Goal: Check status: Check status

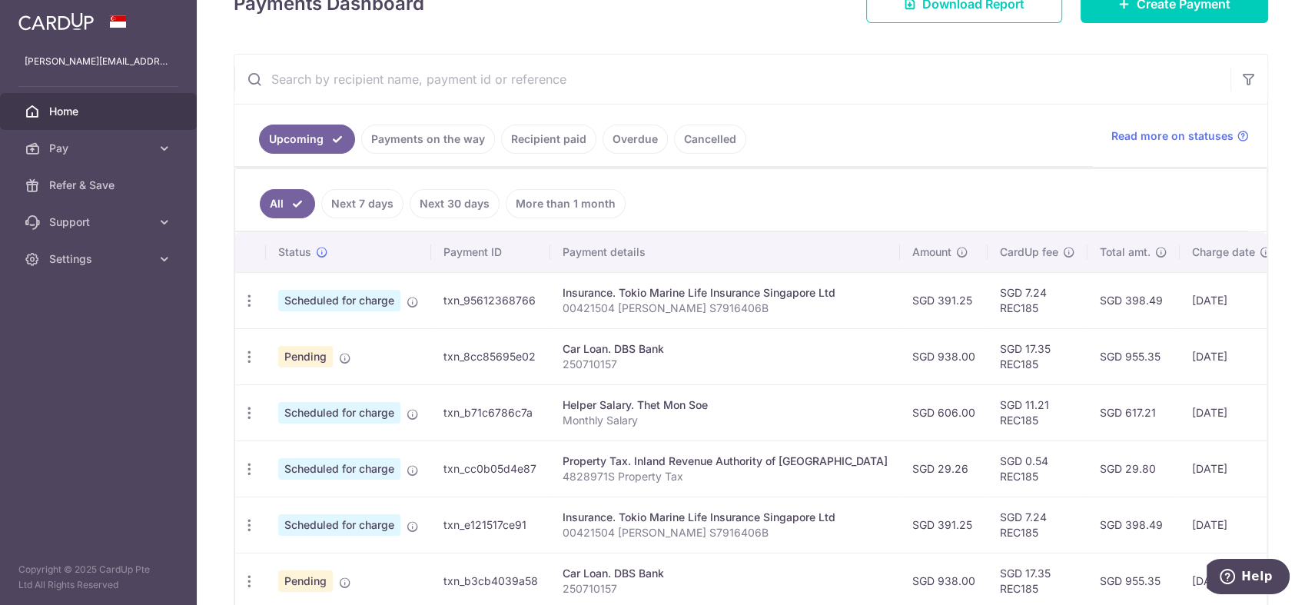
scroll to position [274, 0]
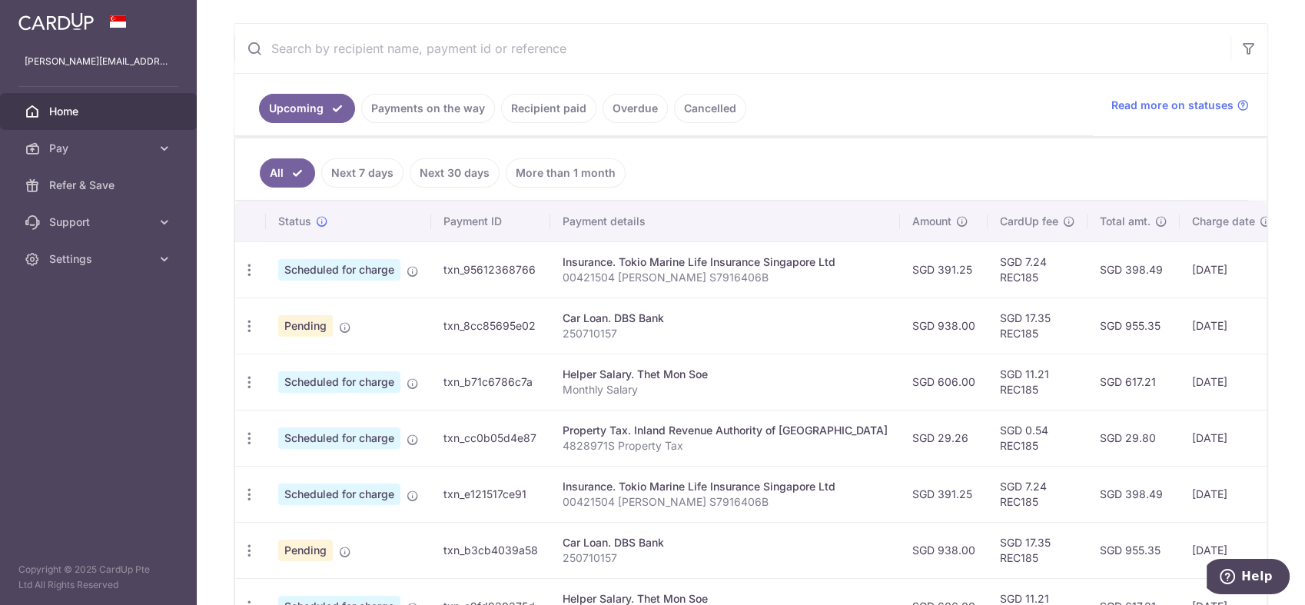
click at [917, 327] on td "SGD 938.00" at bounding box center [944, 325] width 88 height 56
drag, startPoint x: 917, startPoint y: 327, endPoint x: 904, endPoint y: 385, distance: 59.8
click at [904, 385] on td "SGD 606.00" at bounding box center [944, 381] width 88 height 56
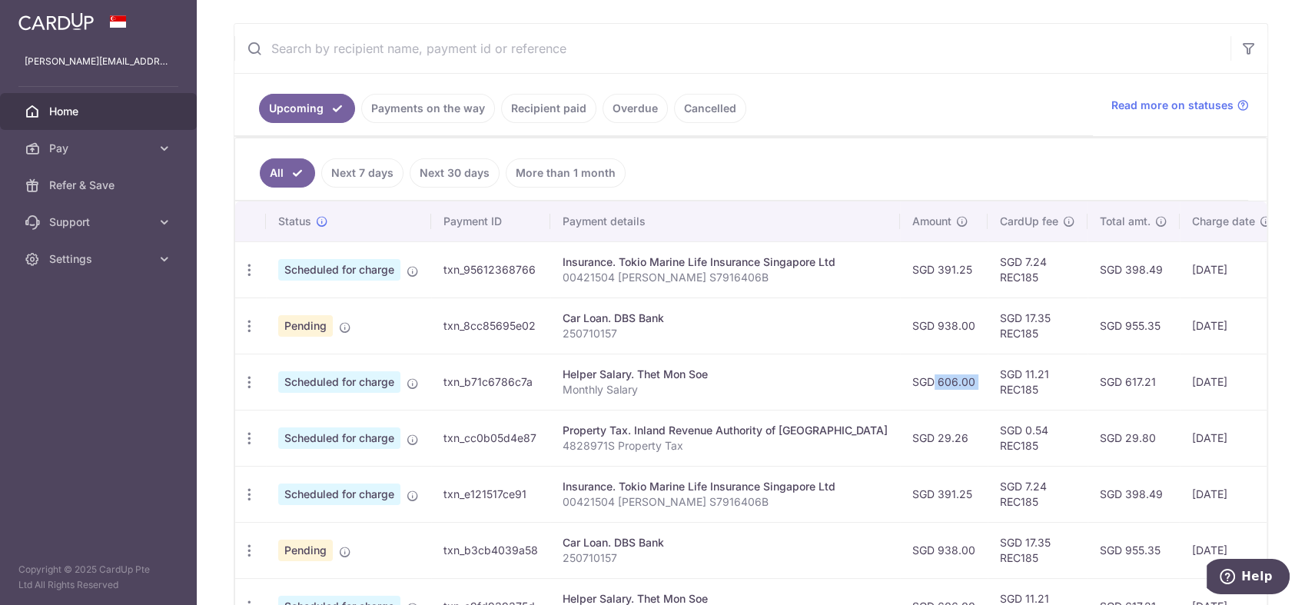
click at [904, 385] on td "SGD 606.00" at bounding box center [944, 381] width 88 height 56
click at [254, 325] on icon "button" at bounding box center [249, 326] width 16 height 16
click at [303, 323] on span "Pending" at bounding box center [305, 326] width 55 height 22
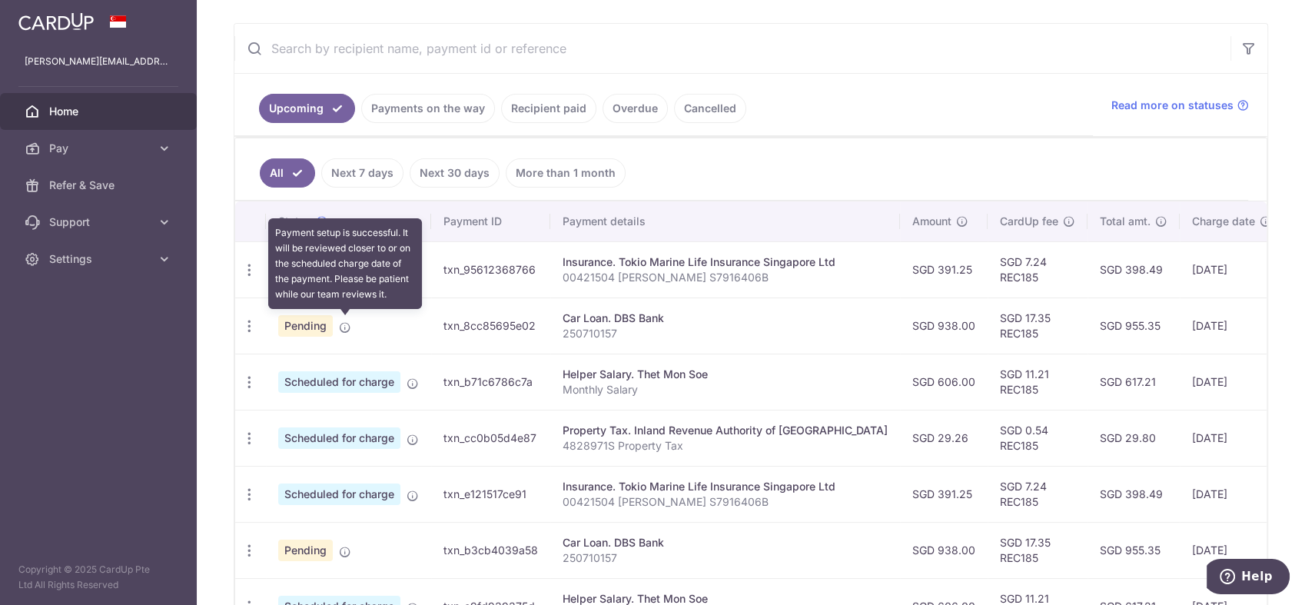
click at [343, 322] on icon at bounding box center [345, 327] width 12 height 12
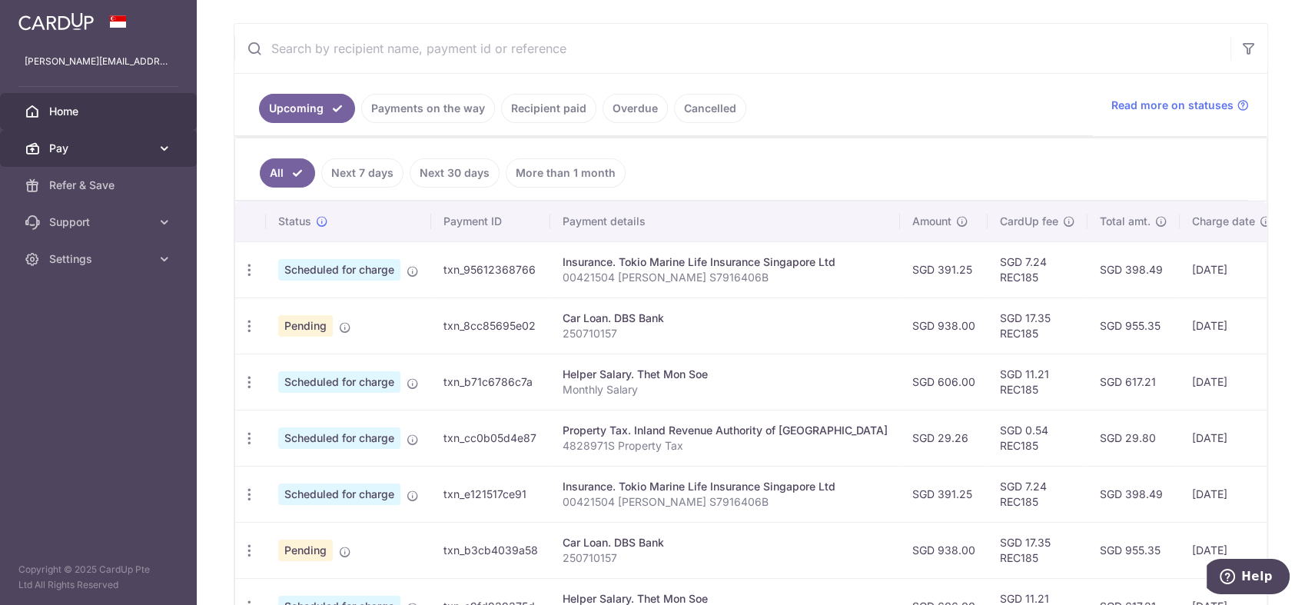
click at [170, 145] on icon at bounding box center [164, 148] width 15 height 15
